Goal: Ask a question

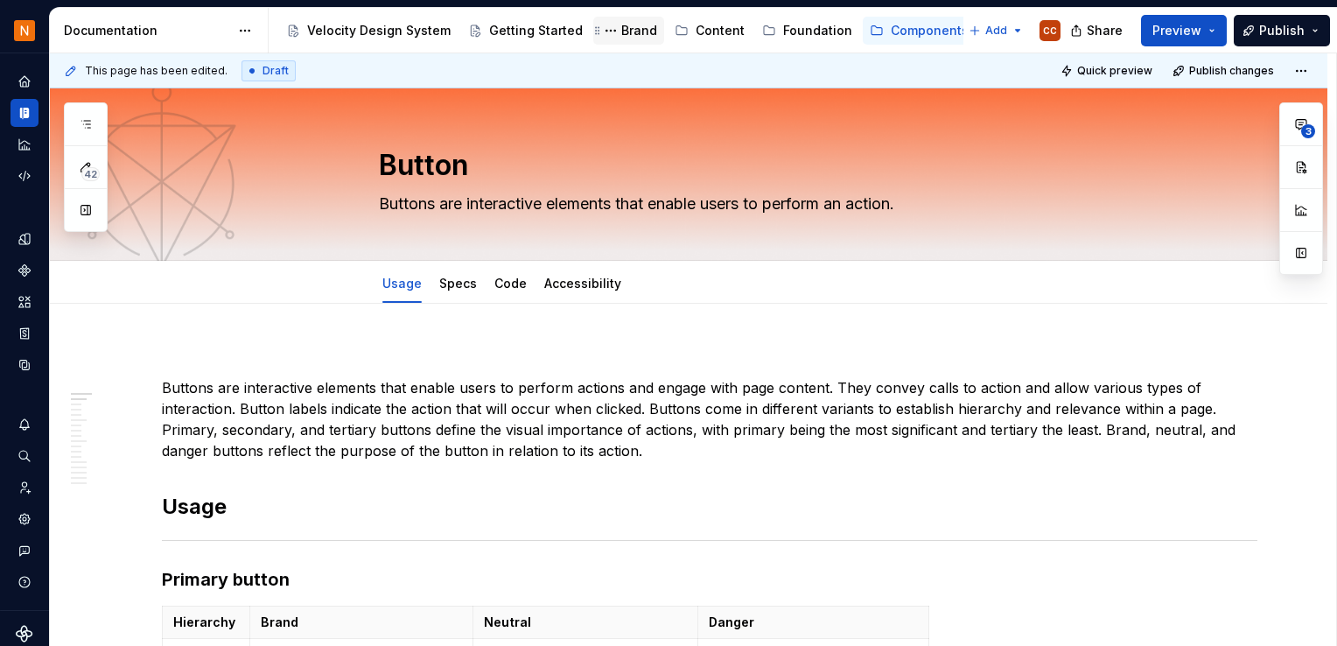
click at [625, 30] on div "Brand" at bounding box center [639, 30] width 36 height 17
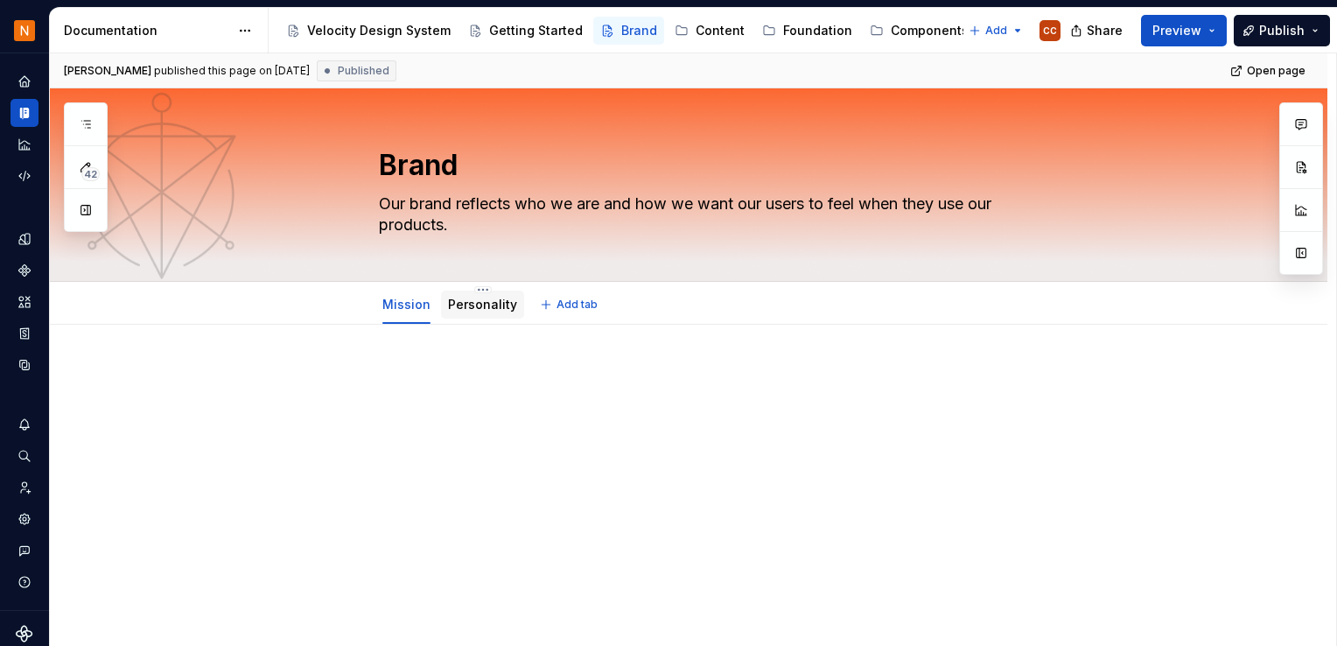
click at [482, 304] on link "Personality" at bounding box center [482, 304] width 69 height 15
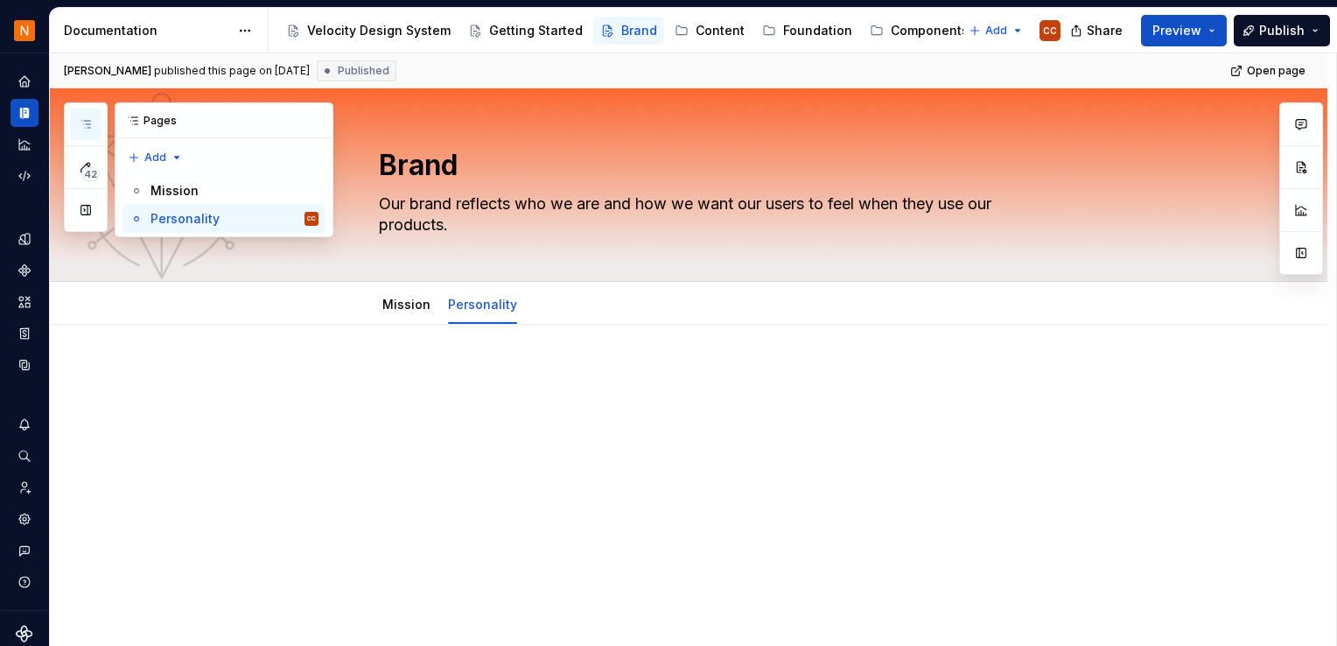
click at [84, 117] on icon "button" at bounding box center [86, 124] width 14 height 14
click at [701, 31] on div "Content" at bounding box center [719, 30] width 49 height 17
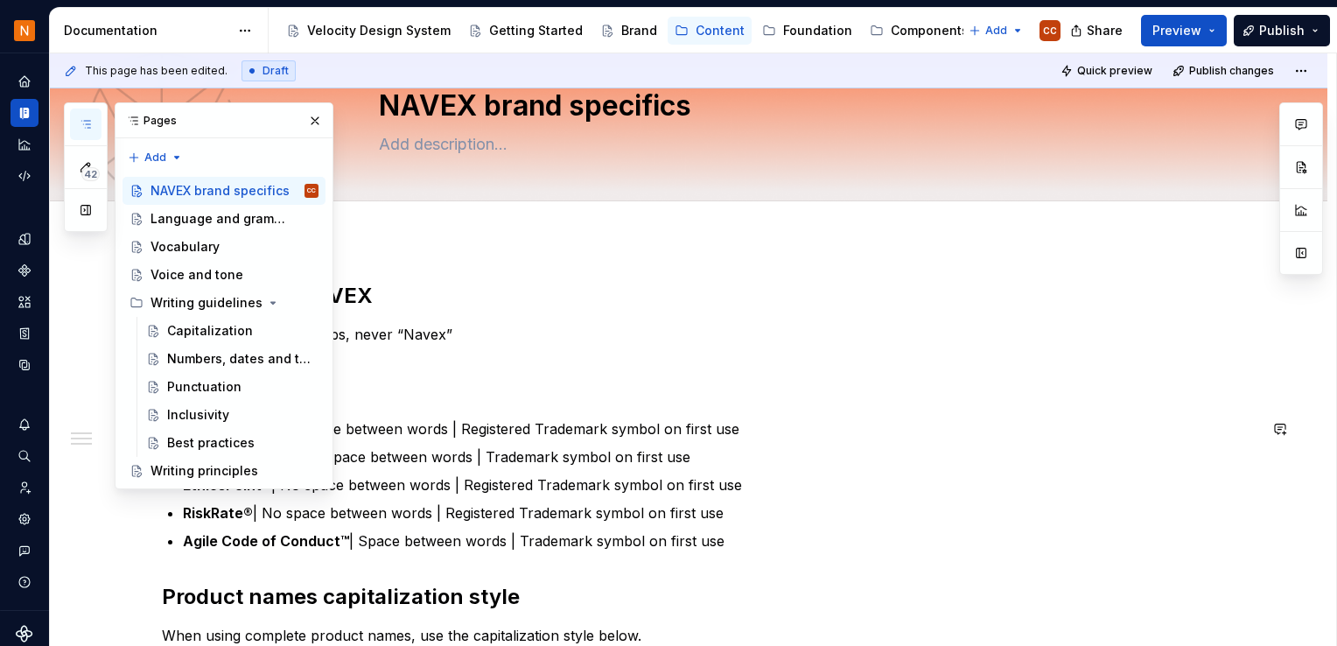
scroll to position [87, 0]
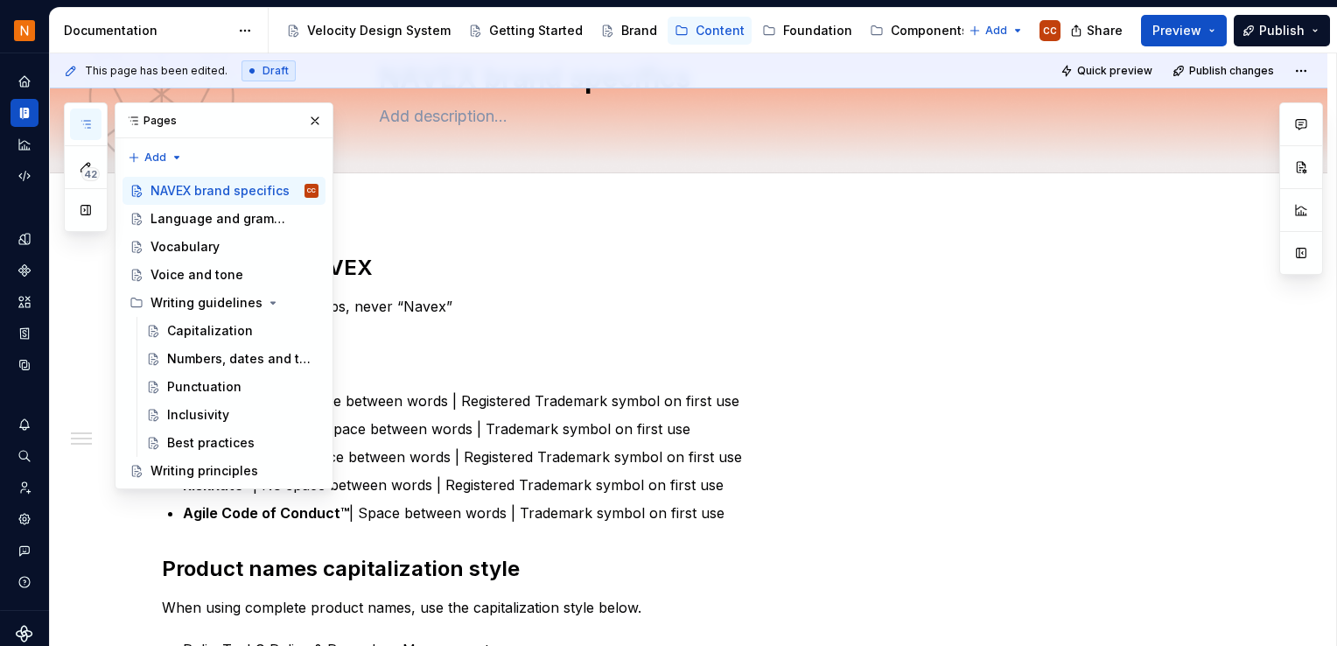
click at [640, 228] on div "Brand name: NAVEX NAVEX is always in all caps, never “Navex” Product names Poli…" at bounding box center [688, 648] width 1277 height 872
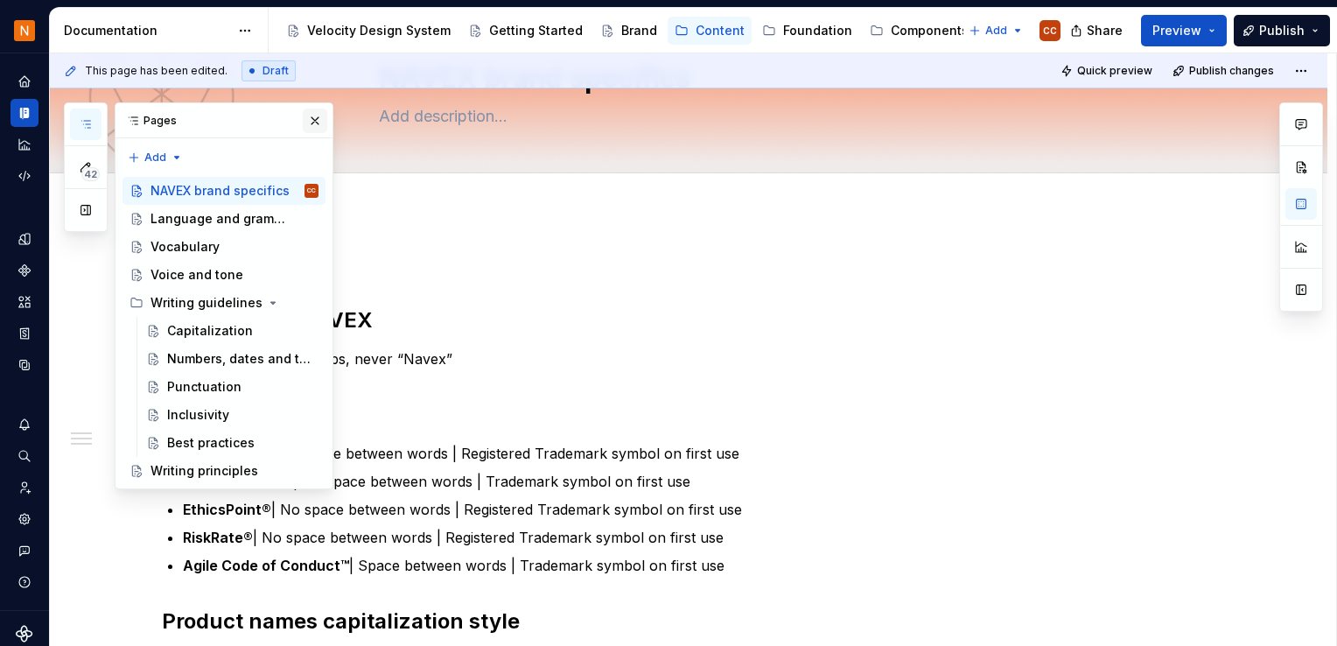
click at [311, 121] on button "button" at bounding box center [315, 120] width 24 height 24
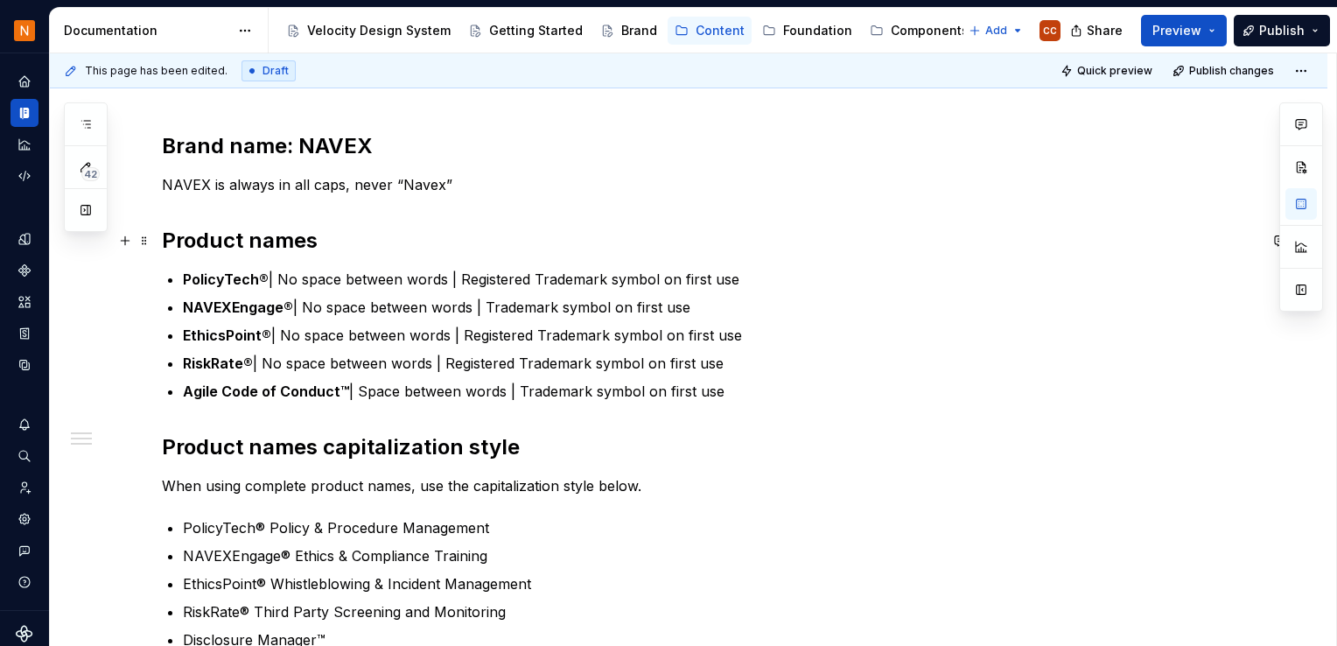
scroll to position [262, 0]
click at [1029, 184] on p "NAVEX is always in all caps, never “Navex”" at bounding box center [709, 183] width 1095 height 21
click at [1172, 29] on span "Preview" at bounding box center [1176, 30] width 49 height 17
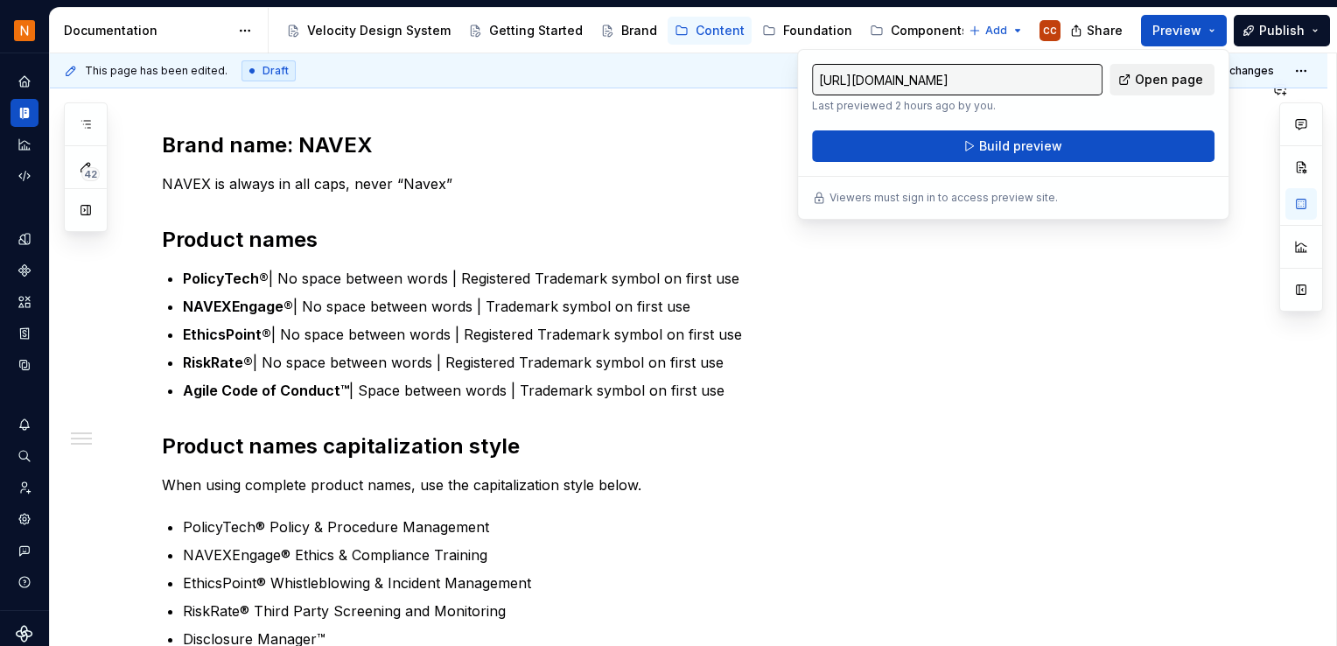
click at [1167, 84] on span "Open page" at bounding box center [1169, 79] width 68 height 17
click at [780, 278] on p "PolicyTech® | No space between words | Registered Trademark symbol on first use" at bounding box center [720, 278] width 1074 height 21
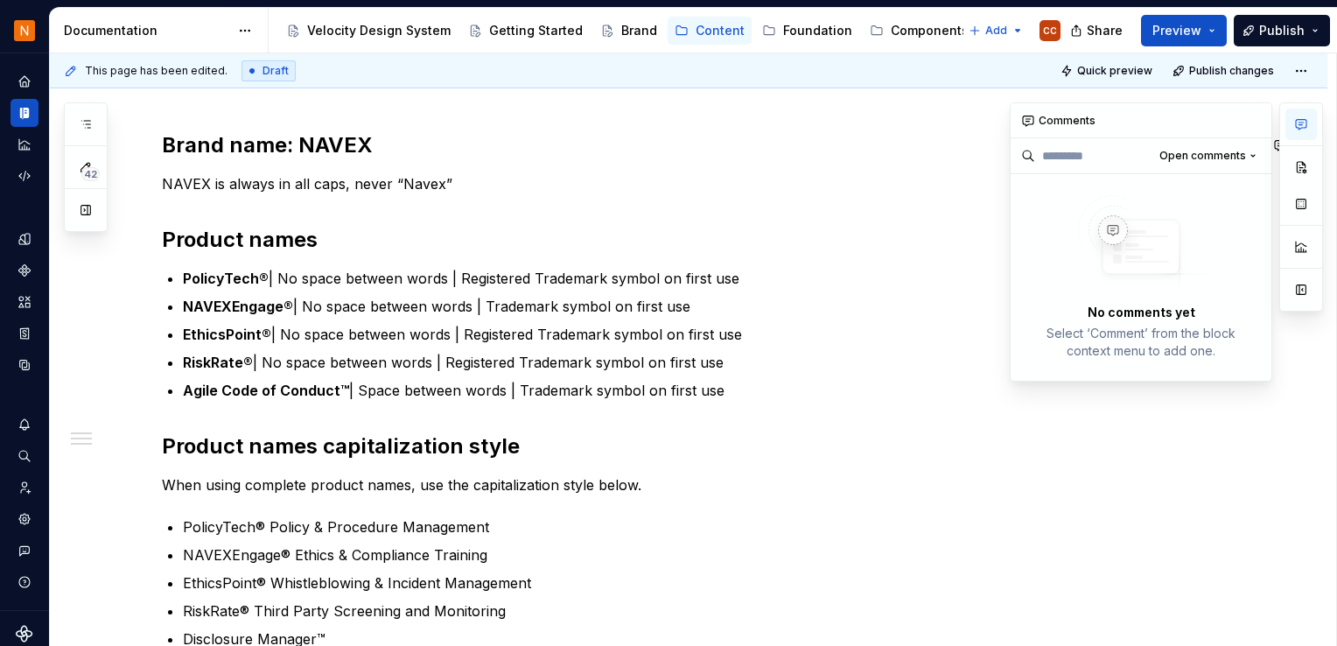
click at [1299, 124] on icon "button" at bounding box center [1301, 125] width 10 height 10
click at [743, 276] on p "PolicyTech® | No space between words | Registered Trademark symbol on first use" at bounding box center [720, 278] width 1074 height 21
drag, startPoint x: 1252, startPoint y: 120, endPoint x: 1114, endPoint y: 162, distance: 144.5
click at [1252, 119] on button "button" at bounding box center [1253, 120] width 24 height 24
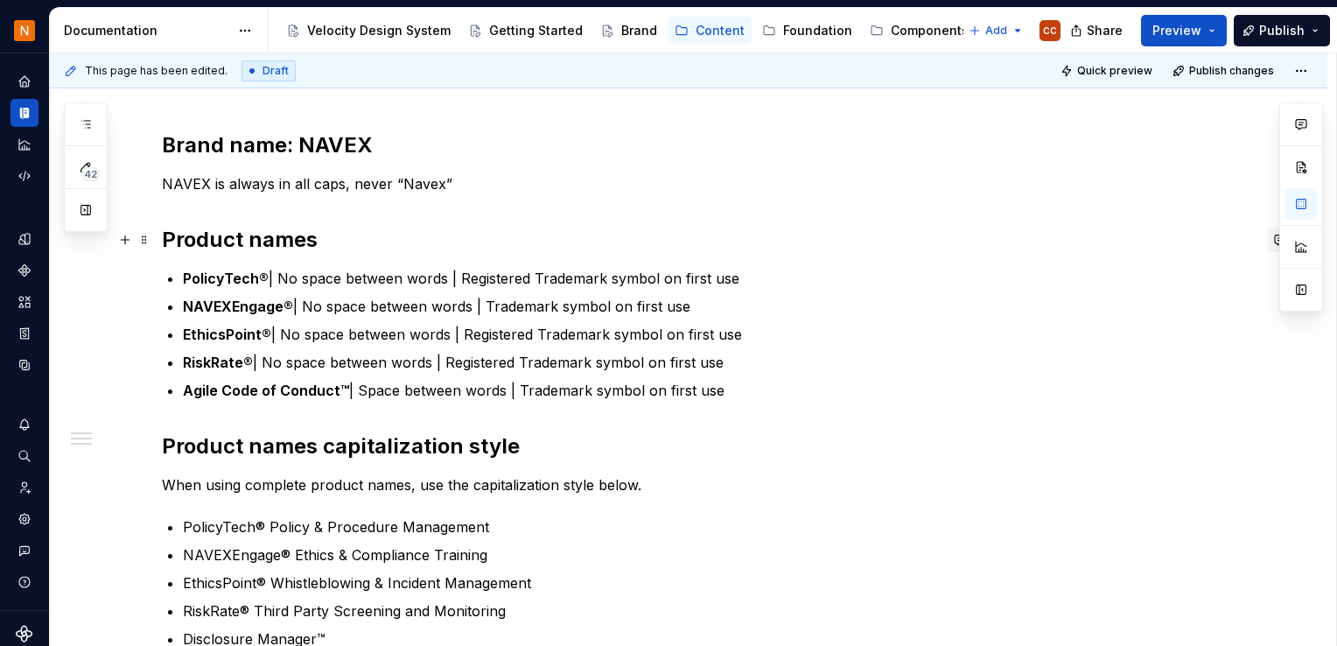
type textarea "*"
click at [1275, 237] on button "button" at bounding box center [1280, 239] width 24 height 24
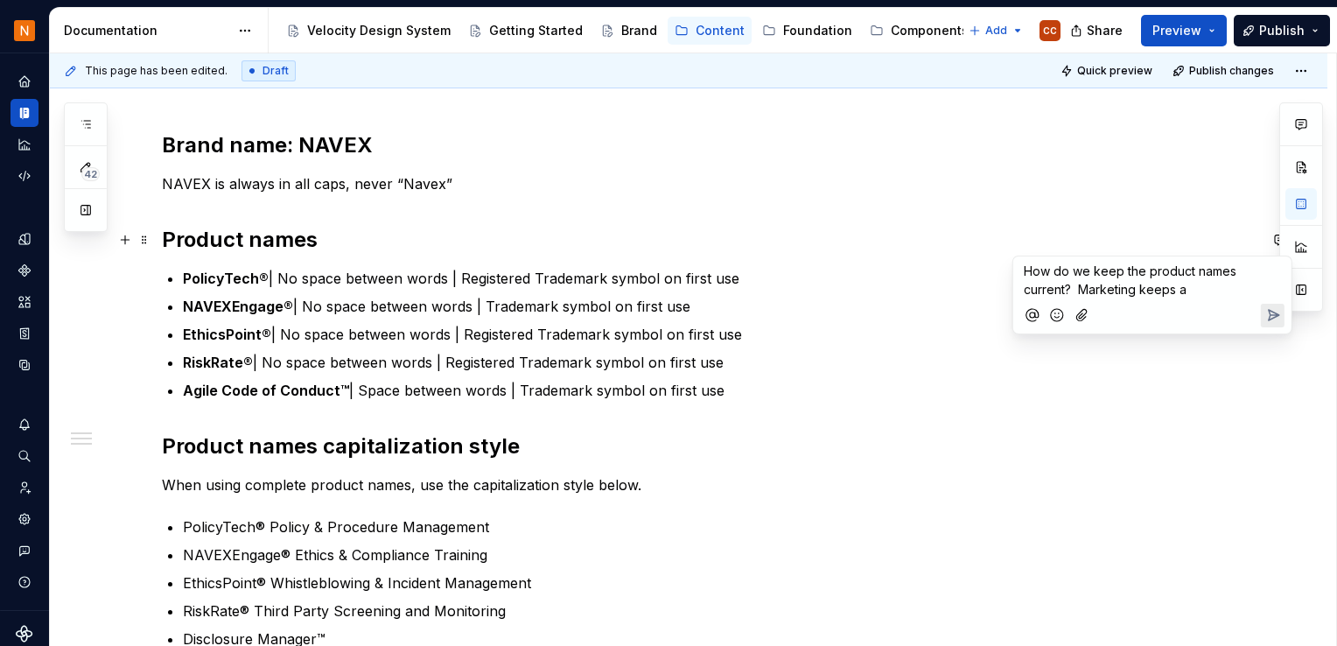
click at [1195, 281] on p "How do we keep the product names current? Marketing keeps a" at bounding box center [1151, 280] width 257 height 37
click at [1279, 335] on icon "Send" at bounding box center [1271, 333] width 17 height 17
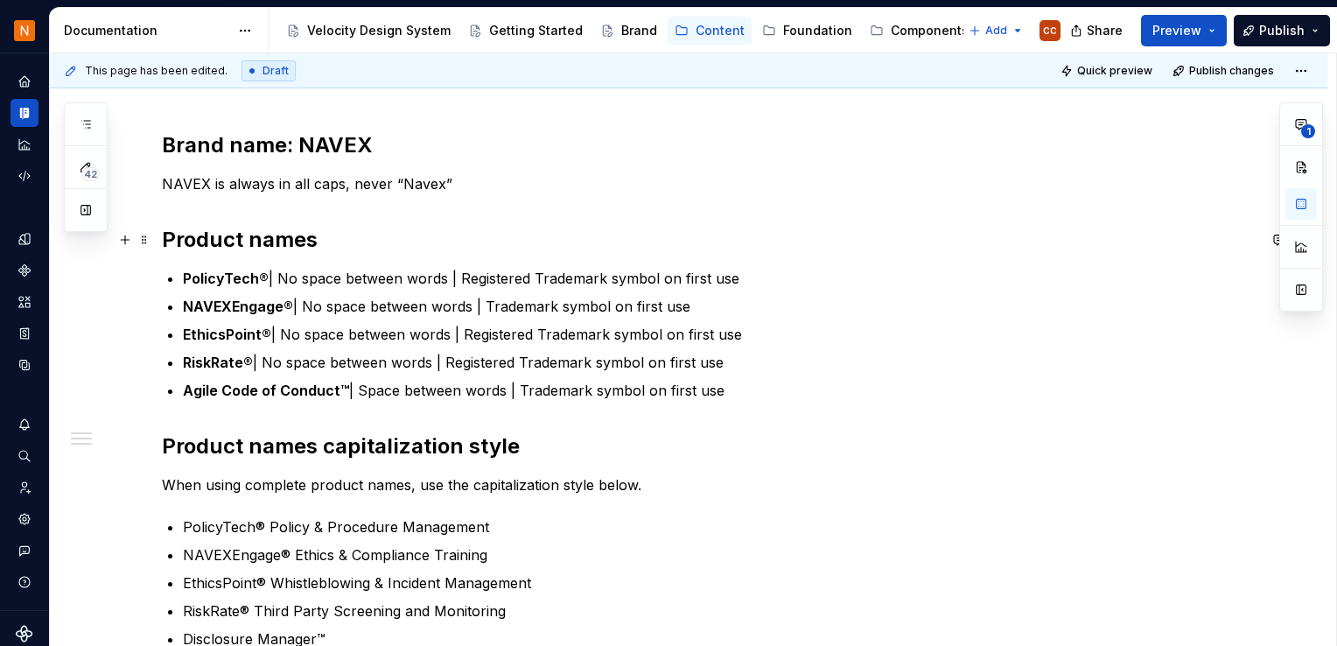
click at [1147, 129] on div "Brand name: NAVEX NAVEX is always in all caps, never “Navex” Product names Poli…" at bounding box center [709, 413] width 1095 height 668
type textarea "*"
